Goal: Check status: Check status

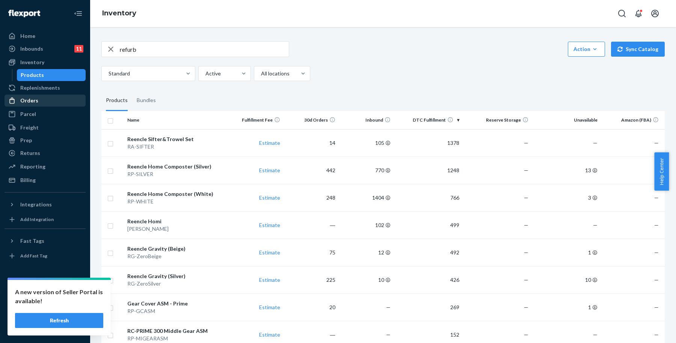
drag, startPoint x: 66, startPoint y: 97, endPoint x: 70, endPoint y: 94, distance: 5.1
click at [65, 97] on div "Orders" at bounding box center [45, 100] width 80 height 11
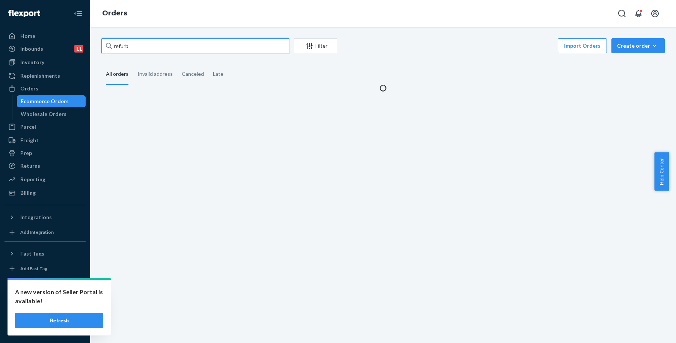
click at [170, 43] on input "refurb" at bounding box center [195, 45] width 188 height 15
drag, startPoint x: 170, startPoint y: 43, endPoint x: 95, endPoint y: 39, distance: 75.6
click at [95, 39] on div "refurb Filter Import Orders Create order Ecommerce order Removal order All orde…" at bounding box center [383, 185] width 586 height 316
paste input "[PERSON_NAME]"
type input "[PERSON_NAME]"
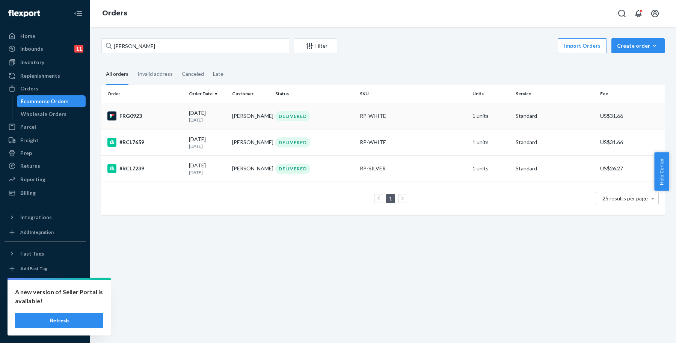
click at [312, 117] on div "DELIVERED" at bounding box center [314, 116] width 81 height 10
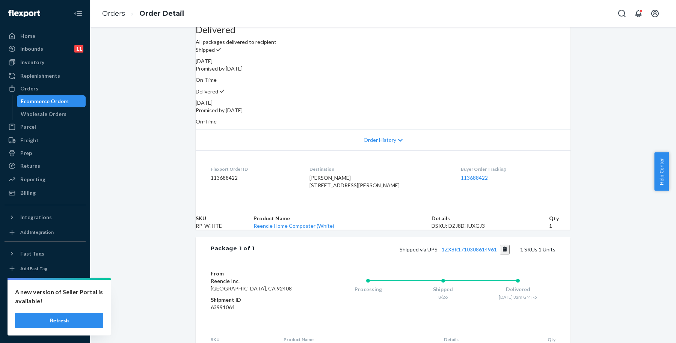
scroll to position [71, 0]
click at [73, 98] on div "Ecommerce Orders" at bounding box center [52, 101] width 68 height 11
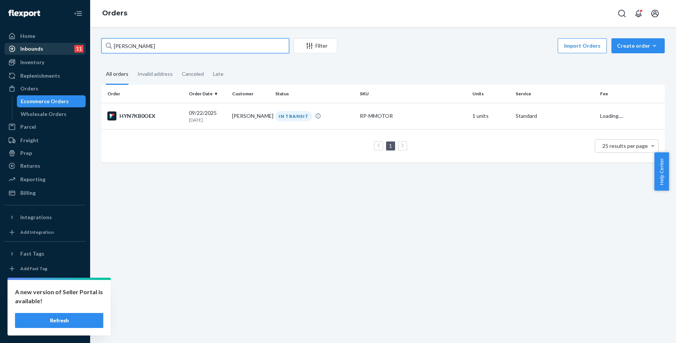
drag, startPoint x: 175, startPoint y: 48, endPoint x: 83, endPoint y: 44, distance: 92.1
click at [83, 44] on div "Home Inbounds 11 Shipping Plans Problems 11 Inventory Products Replenishments O…" at bounding box center [338, 171] width 676 height 343
paste input "[PERSON_NAME]"
type input "[PERSON_NAME]"
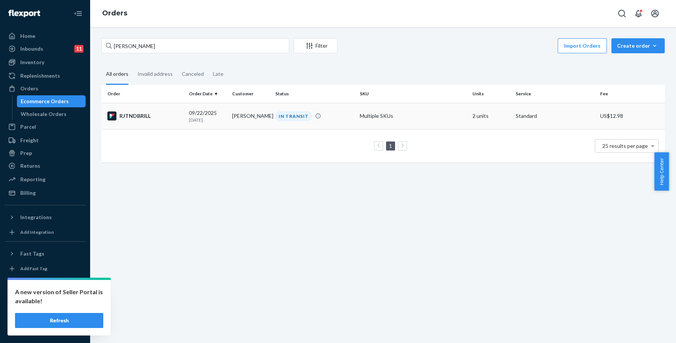
click at [289, 114] on div "IN TRANSIT" at bounding box center [293, 116] width 37 height 10
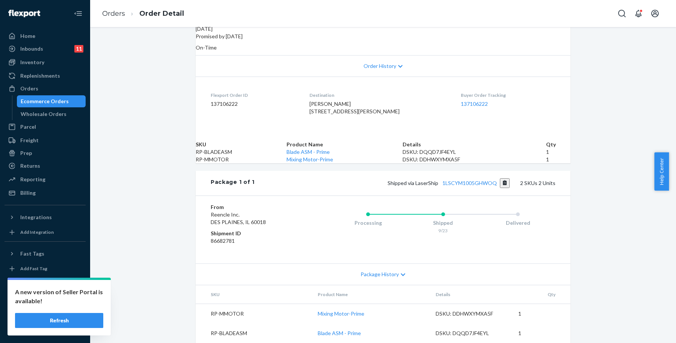
scroll to position [192, 0]
click at [501, 178] on button "Copy tracking number" at bounding box center [505, 183] width 10 height 10
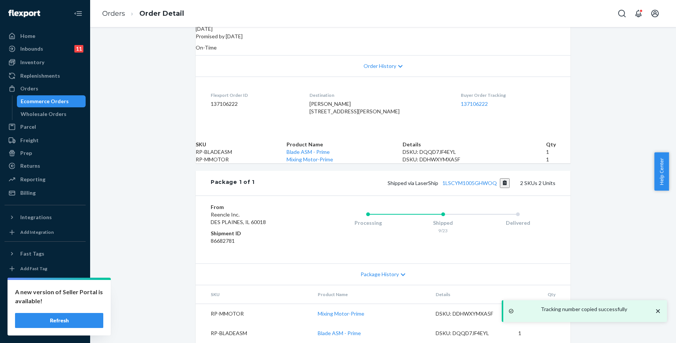
click at [67, 103] on div "Ecommerce Orders" at bounding box center [52, 101] width 68 height 11
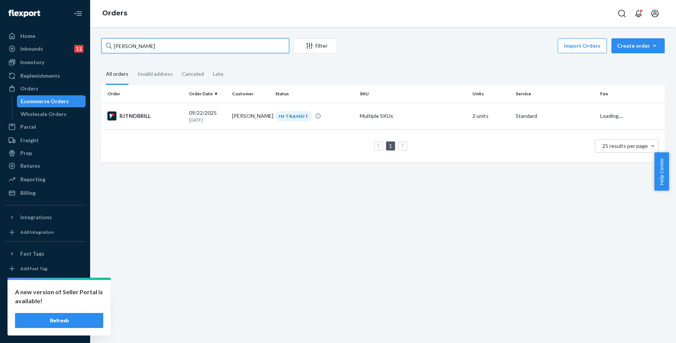
drag, startPoint x: 186, startPoint y: 47, endPoint x: 87, endPoint y: 50, distance: 98.8
click at [87, 50] on div "Home Inbounds 11 Shipping Plans Problems 11 Inventory Products Replenishments O…" at bounding box center [338, 171] width 676 height 343
paste input "[PERSON_NAME]"
type input "[PERSON_NAME]"
click at [286, 117] on div "IN TRANSIT" at bounding box center [293, 116] width 37 height 10
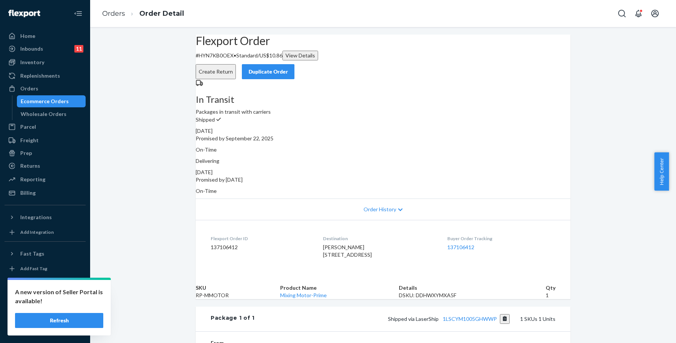
scroll to position [132, 0]
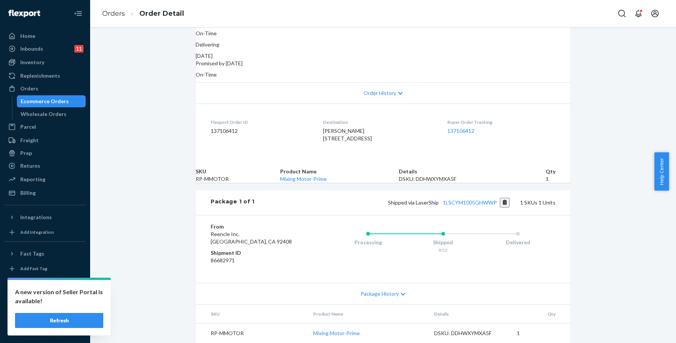
click at [502, 210] on div "Package 1 of 1 Shipped via LaserShip 1LSCYM1005GHWWP 1 SKUs 1 Units" at bounding box center [383, 202] width 375 height 25
click at [502, 208] on button "Copy tracking number" at bounding box center [505, 203] width 10 height 10
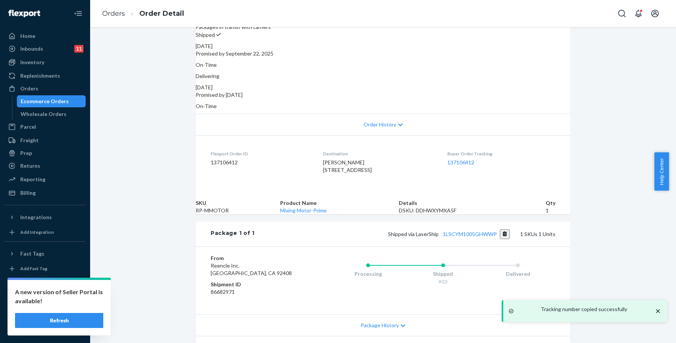
scroll to position [0, 0]
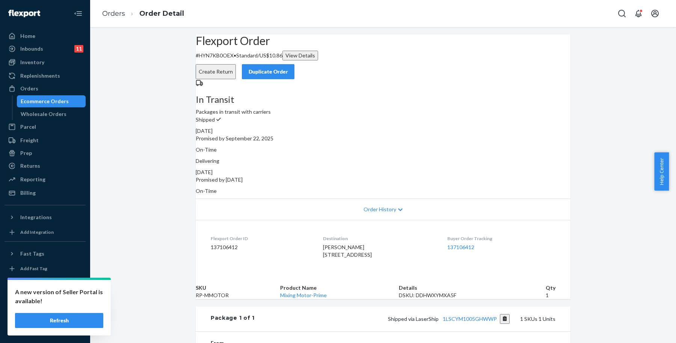
click at [62, 103] on div "Ecommerce Orders" at bounding box center [45, 102] width 48 height 8
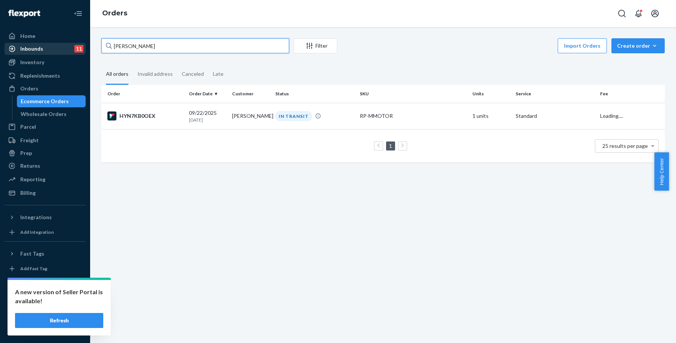
drag, startPoint x: 200, startPoint y: 44, endPoint x: 83, endPoint y: 50, distance: 117.7
click at [84, 52] on div "Home Inbounds 11 Shipping Plans Problems 11 Inventory Products Replenishments O…" at bounding box center [338, 171] width 676 height 343
paste input "[PERSON_NAME]"
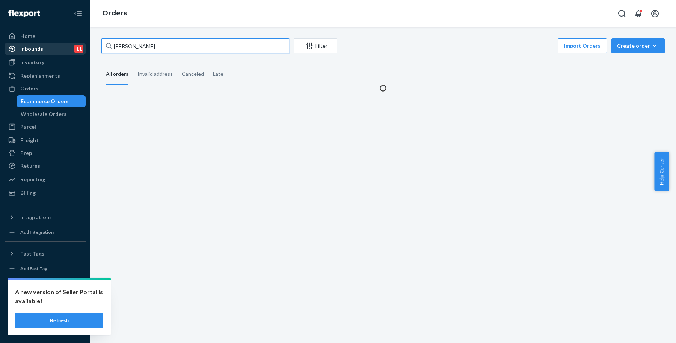
type input "[PERSON_NAME]"
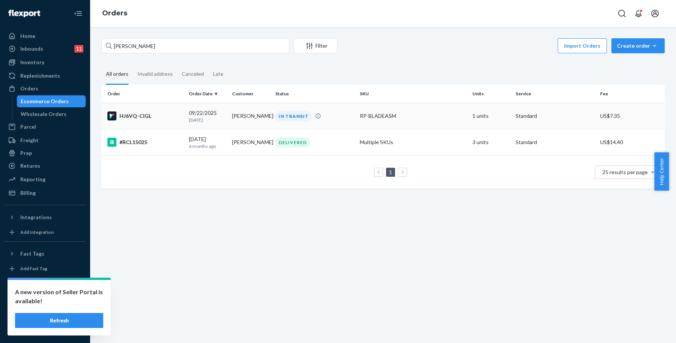
click at [252, 115] on td "[PERSON_NAME]" at bounding box center [250, 116] width 43 height 26
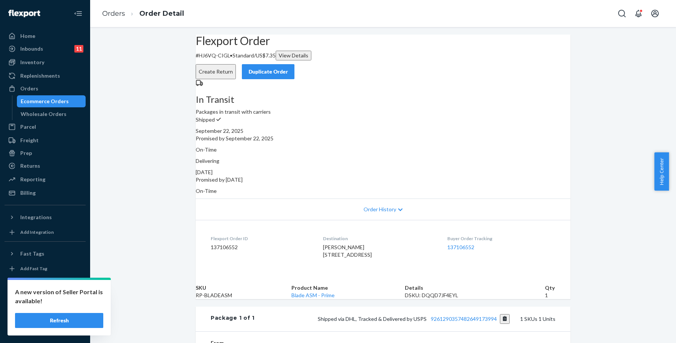
scroll to position [141, 0]
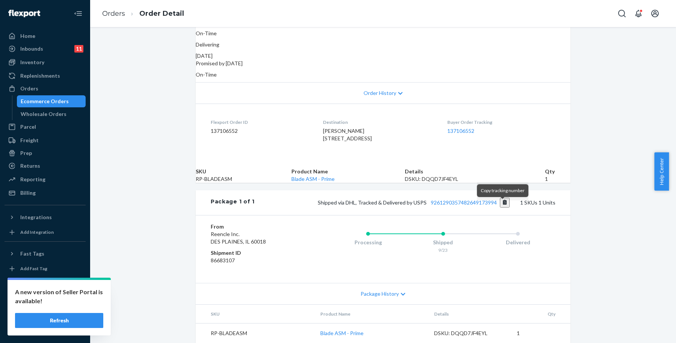
click at [503, 204] on button "Copy tracking number" at bounding box center [505, 203] width 10 height 10
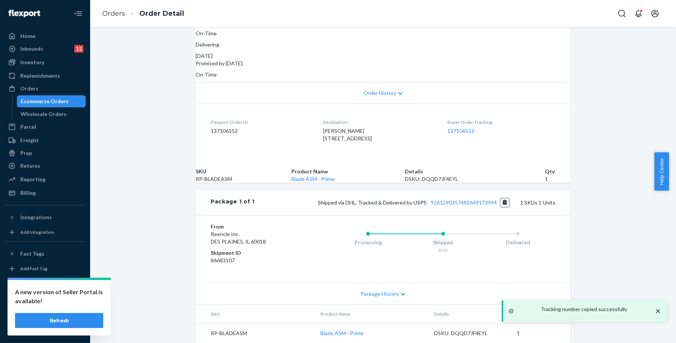
scroll to position [0, 0]
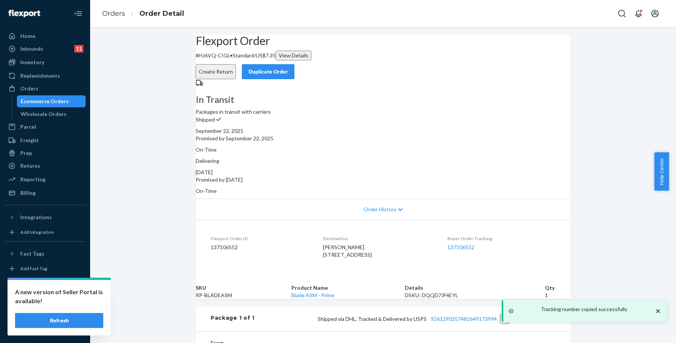
drag, startPoint x: 355, startPoint y: -15, endPoint x: 332, endPoint y: -34, distance: 29.6
click at [332, 0] on html "Tracking number copied successfully A new version of Seller Portal is available…" at bounding box center [338, 171] width 676 height 343
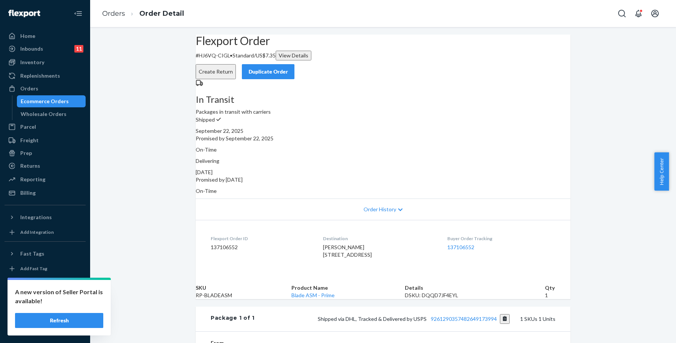
click at [69, 99] on div "Ecommerce Orders" at bounding box center [52, 101] width 68 height 11
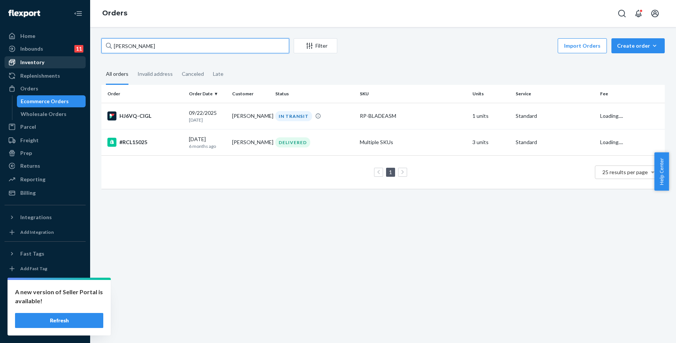
drag, startPoint x: 194, startPoint y: 44, endPoint x: 44, endPoint y: 58, distance: 150.8
click at [44, 58] on div "Home Inbounds 11 Shipping Plans Problems 11 Inventory Products Replenishments O…" at bounding box center [338, 171] width 676 height 343
paste input "[PERSON_NAME]"
type input "[PERSON_NAME]"
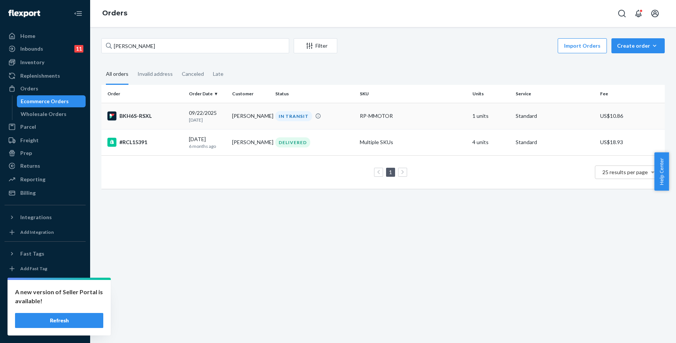
click at [395, 121] on td "RP-MMOTOR" at bounding box center [413, 116] width 113 height 26
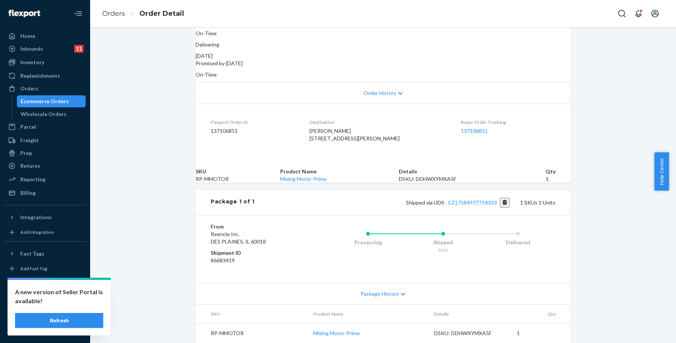
scroll to position [153, 0]
click at [500, 198] on button "Copy tracking number" at bounding box center [505, 203] width 10 height 10
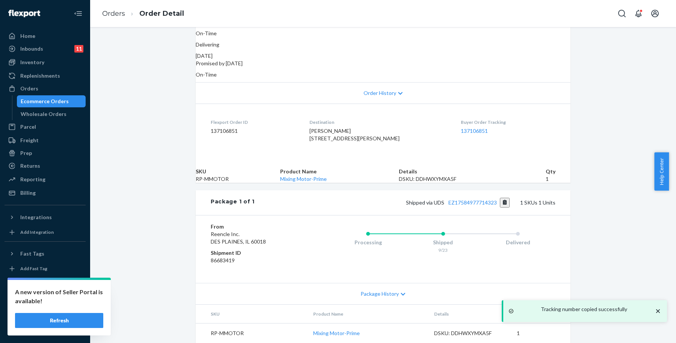
click at [71, 101] on div "Ecommerce Orders" at bounding box center [52, 101] width 68 height 11
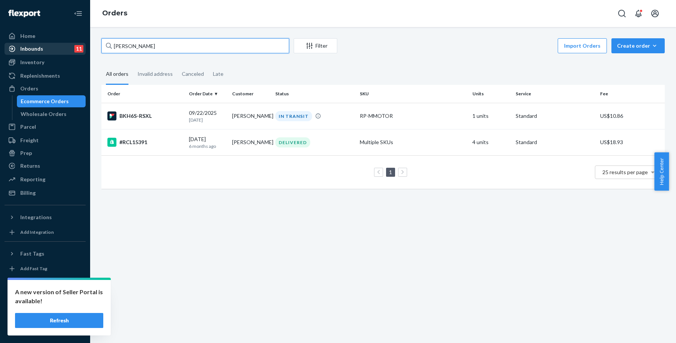
drag, startPoint x: 190, startPoint y: 45, endPoint x: 63, endPoint y: 44, distance: 126.5
click at [63, 44] on div "Home Inbounds 11 Shipping Plans Problems 11 Inventory Products Replenishments O…" at bounding box center [338, 171] width 676 height 343
paste input "[PERSON_NAME]"
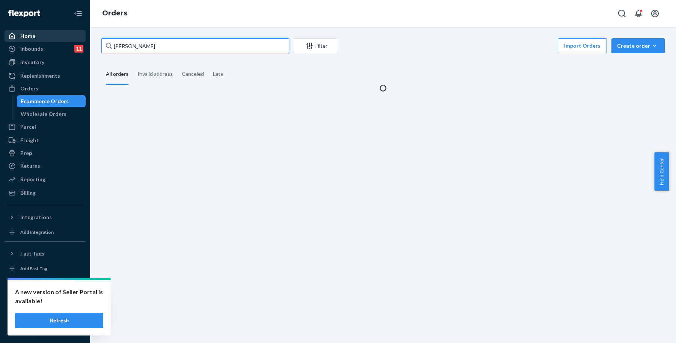
type input "[PERSON_NAME]"
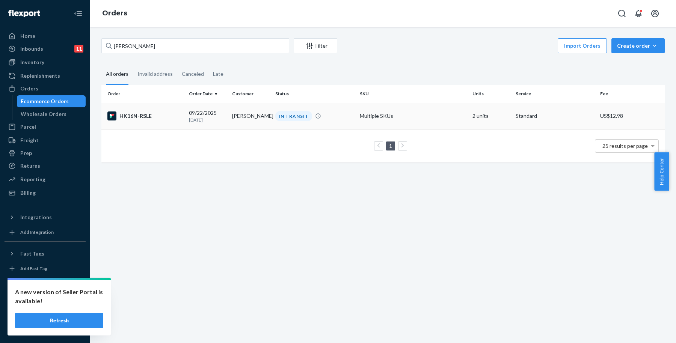
click at [357, 113] on td "Multiple SKUs" at bounding box center [413, 116] width 113 height 26
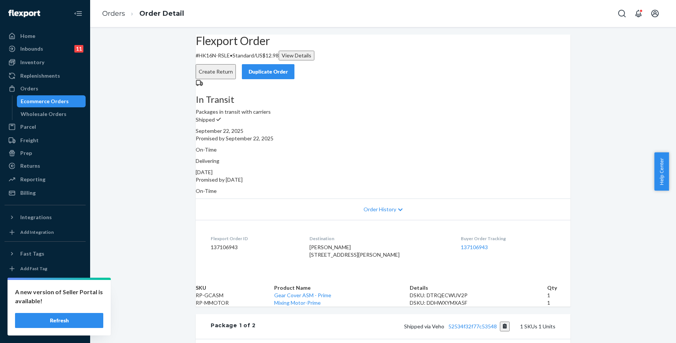
scroll to position [333, 0]
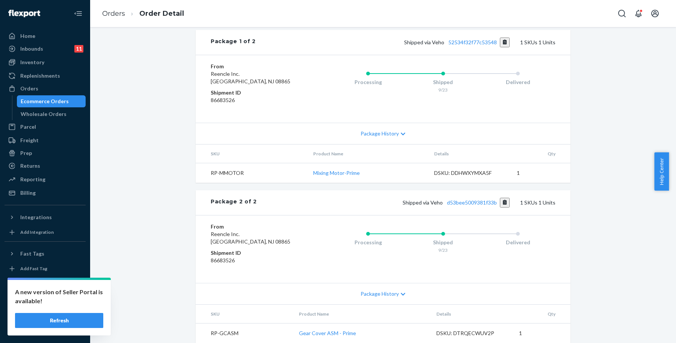
click at [497, 199] on span "Shipped via Veho d53bee5009381f33b" at bounding box center [456, 202] width 107 height 6
click at [500, 198] on button "Copy tracking number" at bounding box center [505, 203] width 10 height 10
click at [507, 198] on button "Copy tracking number" at bounding box center [505, 203] width 10 height 10
click at [504, 198] on button "Copy tracking number" at bounding box center [505, 203] width 10 height 10
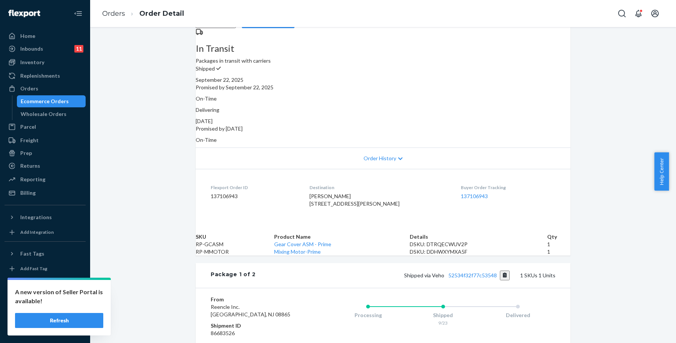
scroll to position [0, 0]
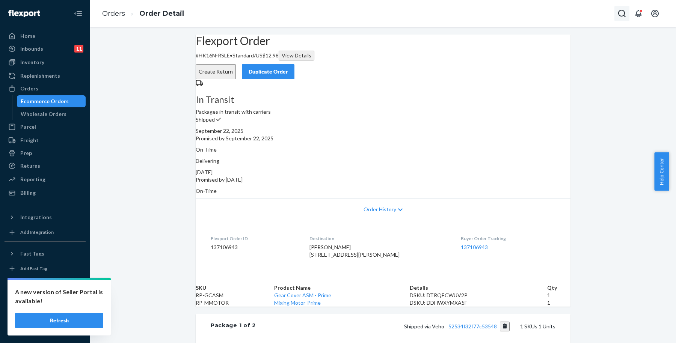
click at [623, 15] on icon "Open Search Box" at bounding box center [621, 13] width 9 height 9
type input "[PERSON_NAME]"
click at [577, 18] on p "[PERSON_NAME]" at bounding box center [603, 15] width 53 height 8
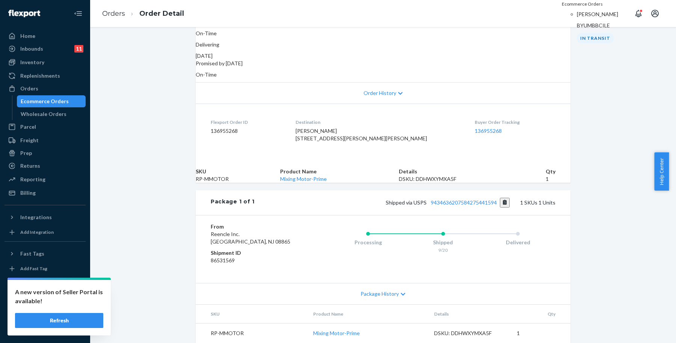
scroll to position [153, 0]
click at [502, 198] on button "Copy tracking number" at bounding box center [505, 203] width 10 height 10
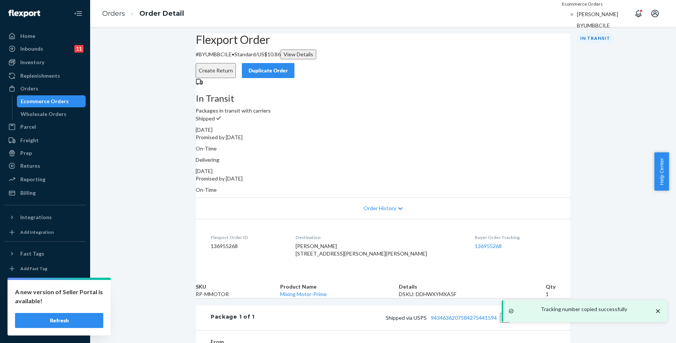
scroll to position [0, 0]
